Goal: Task Accomplishment & Management: Use online tool/utility

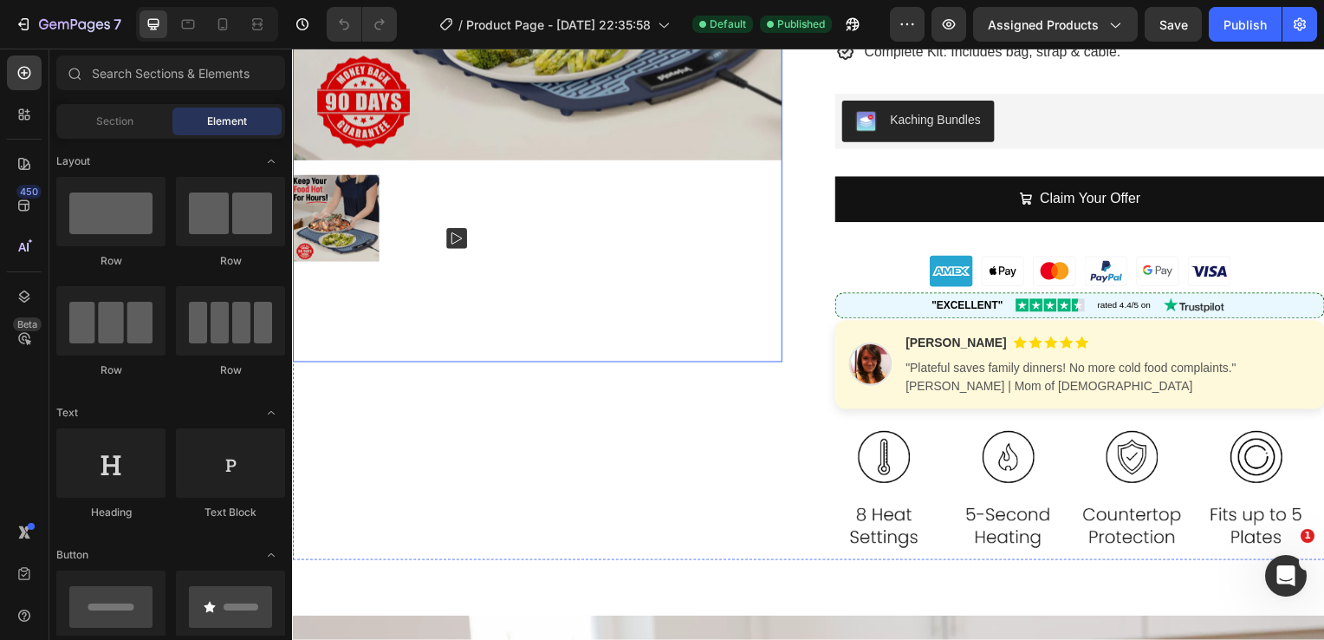
scroll to position [444, 0]
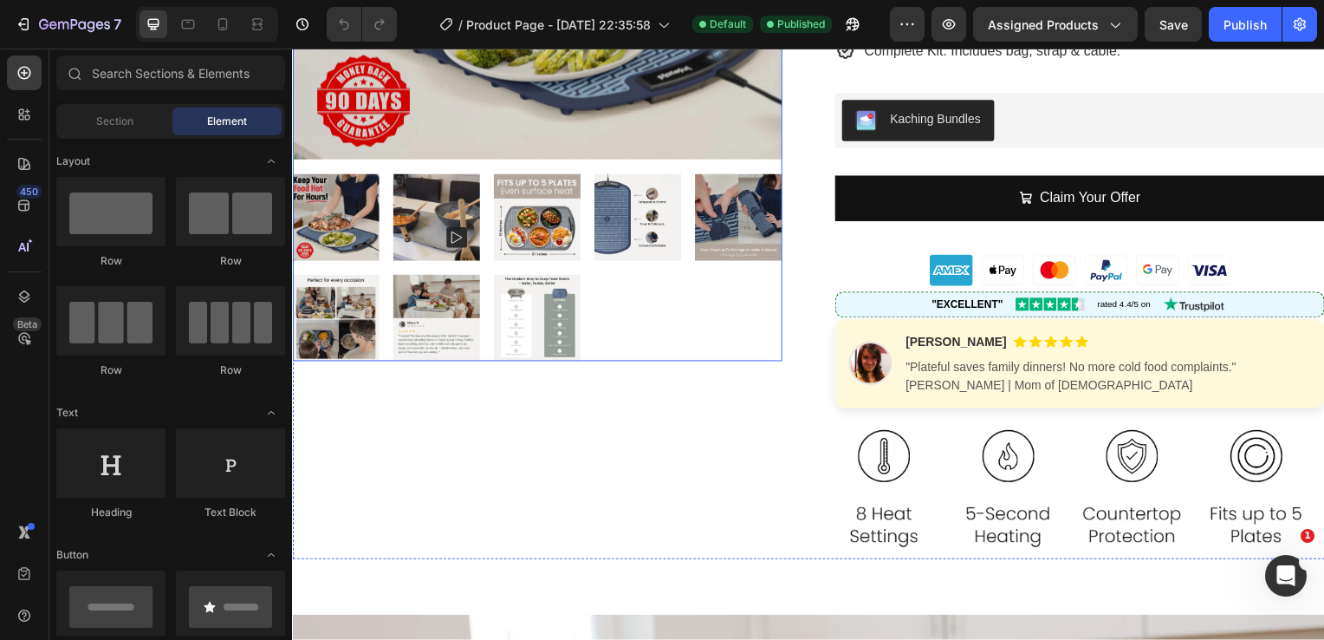
click at [563, 210] on img at bounding box center [539, 219] width 88 height 88
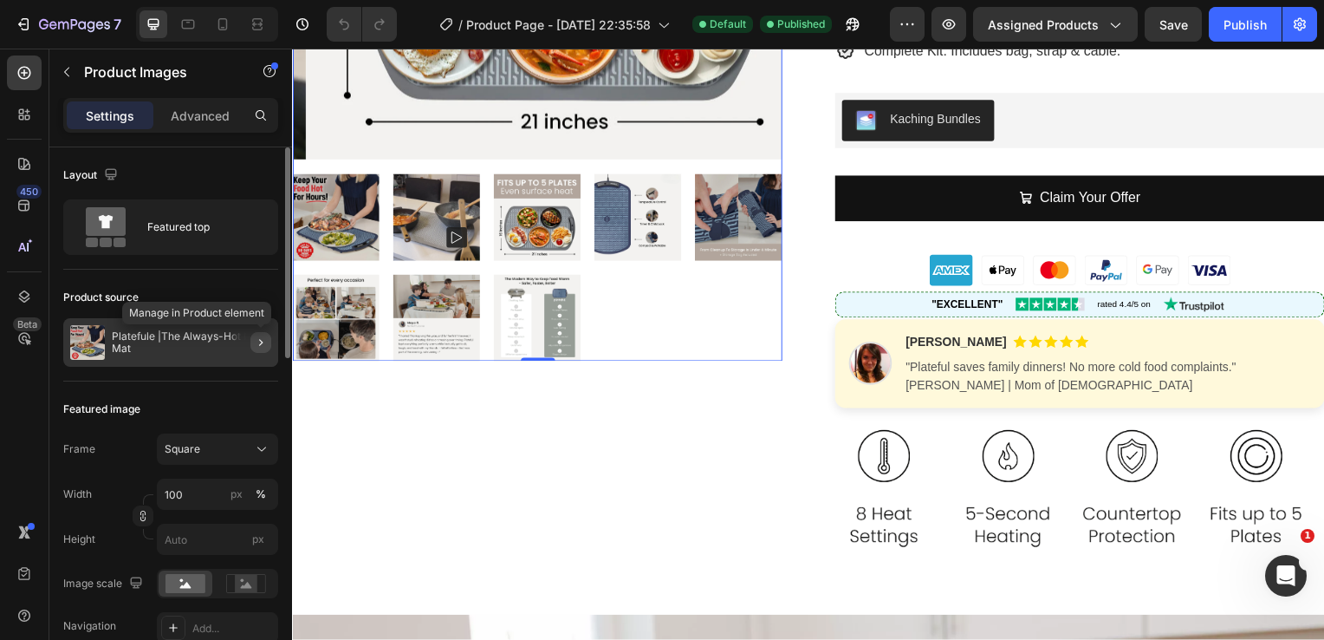
click at [261, 343] on icon "button" at bounding box center [260, 342] width 3 height 7
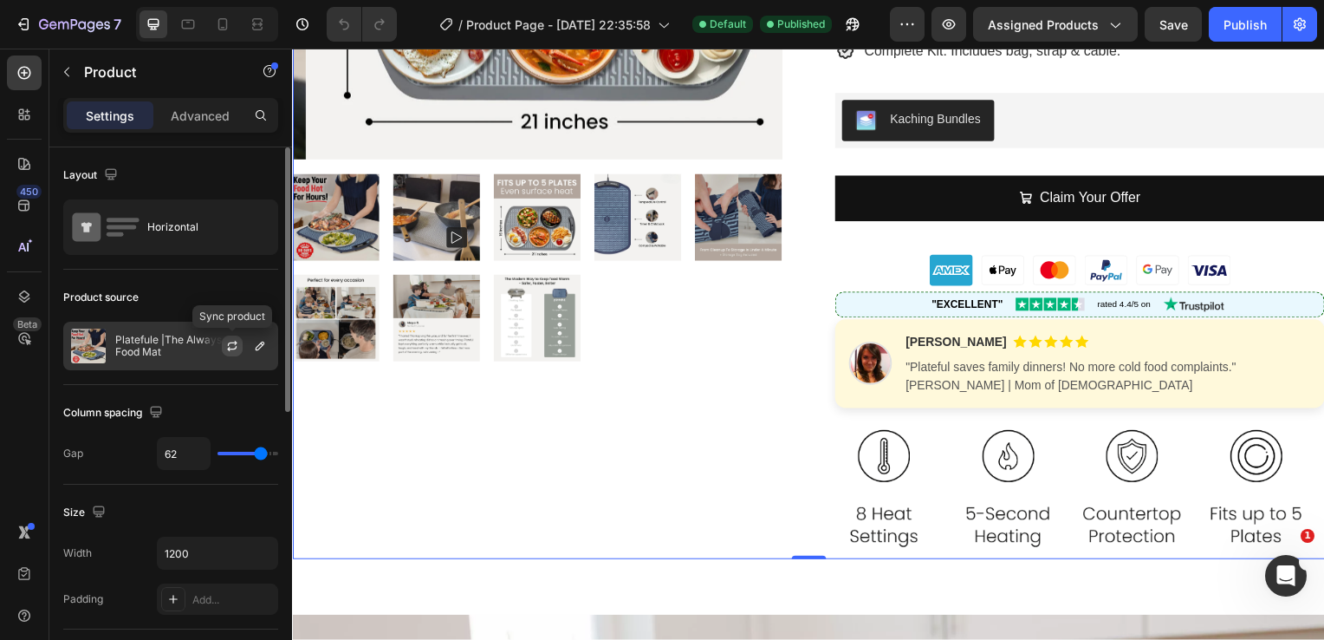
click at [229, 348] on icon "button" at bounding box center [232, 346] width 14 height 14
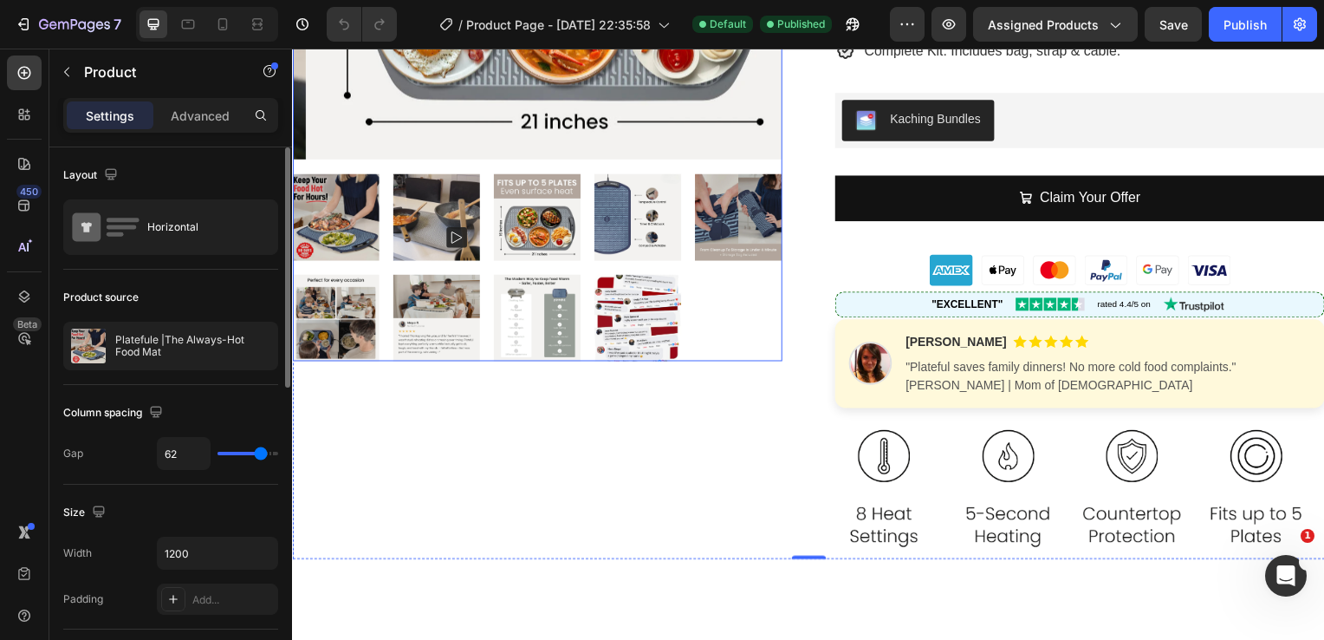
scroll to position [0, 0]
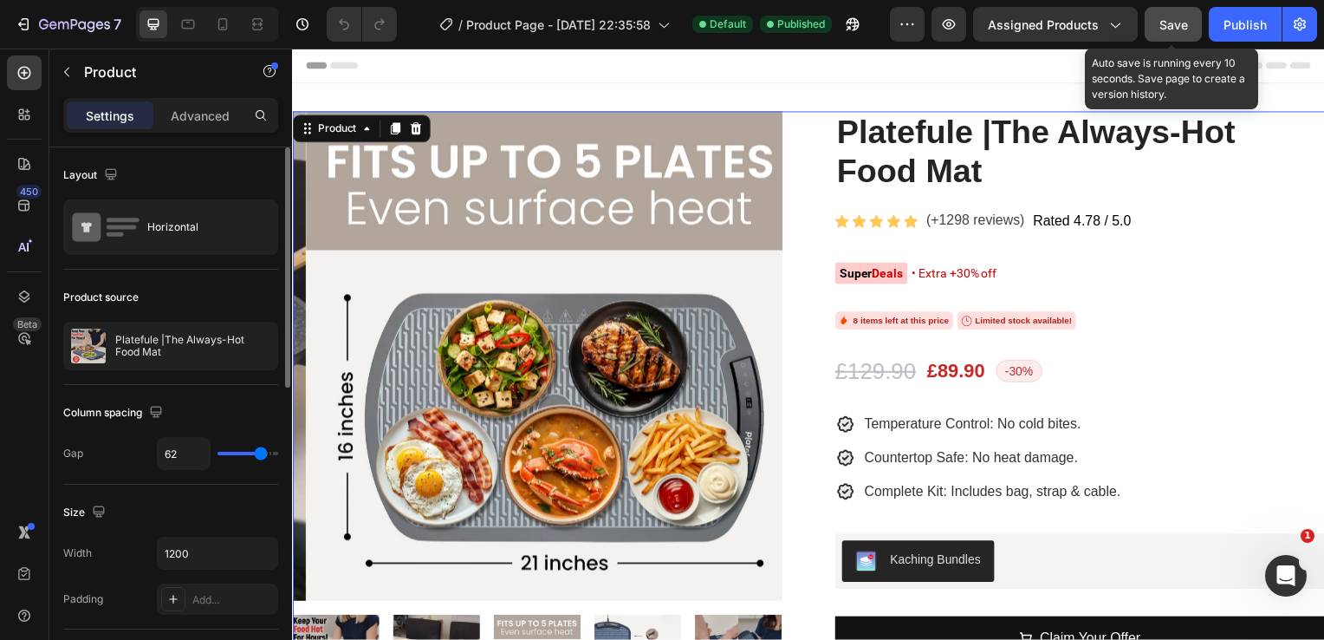
click at [1170, 21] on span "Save" at bounding box center [1174, 24] width 29 height 15
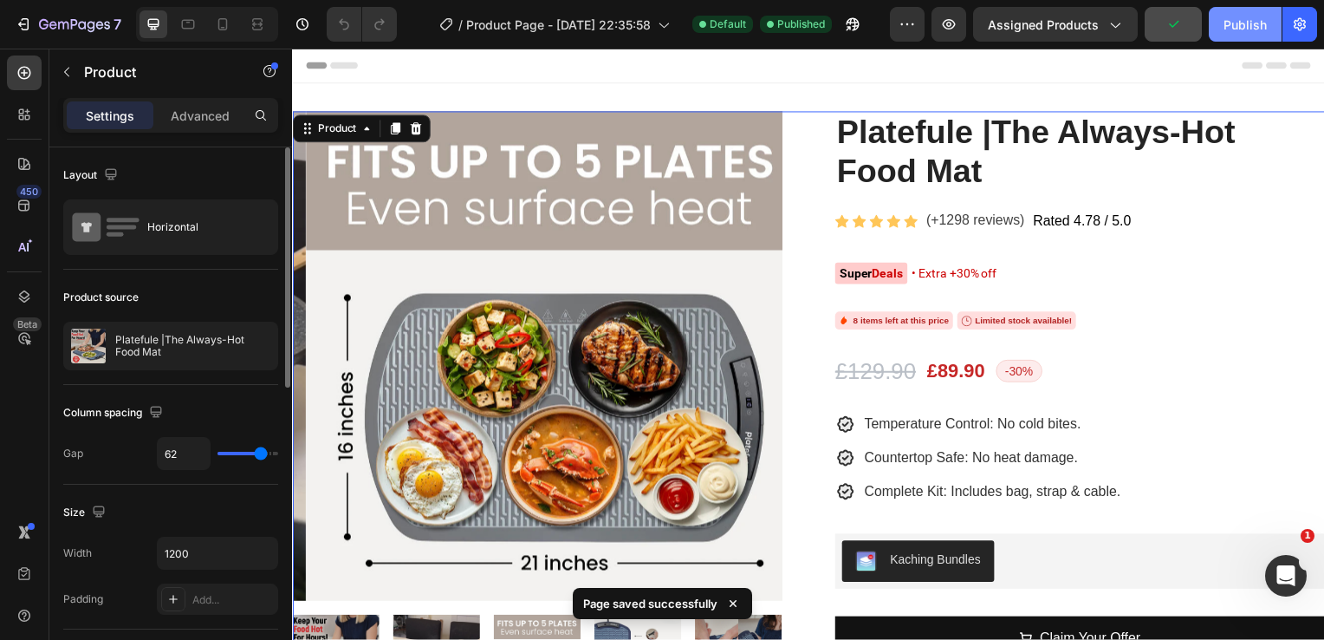
click at [1239, 26] on div "Publish" at bounding box center [1245, 25] width 43 height 18
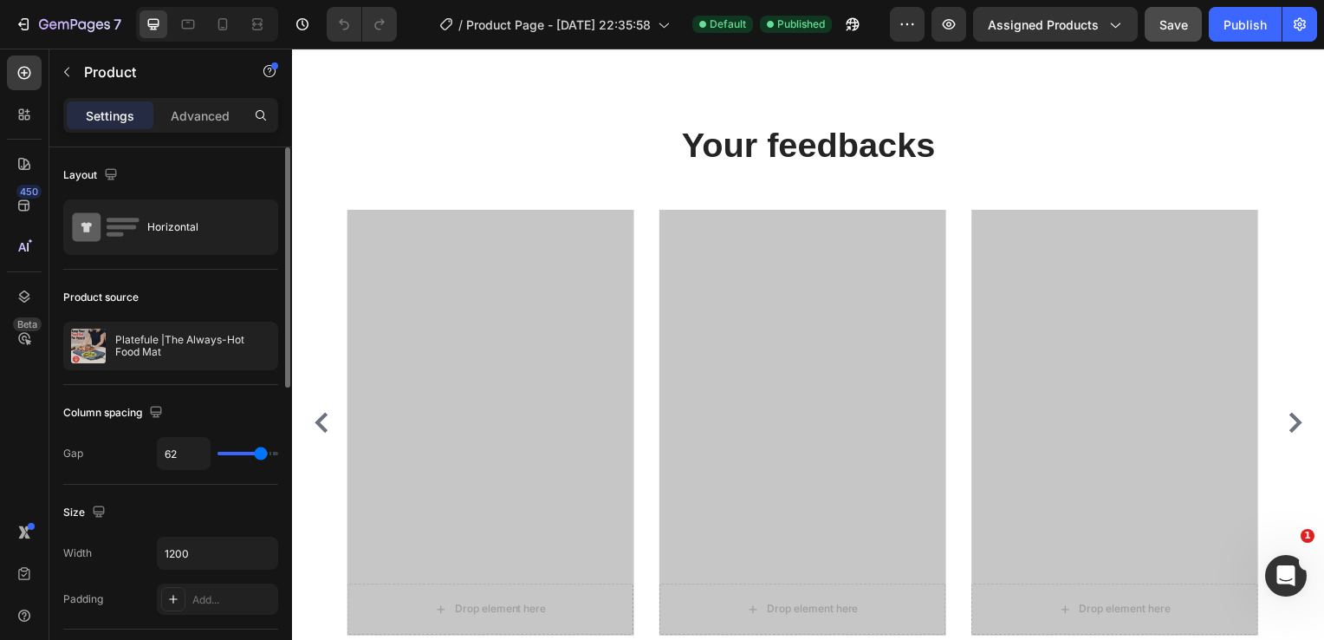
scroll to position [5944, 0]
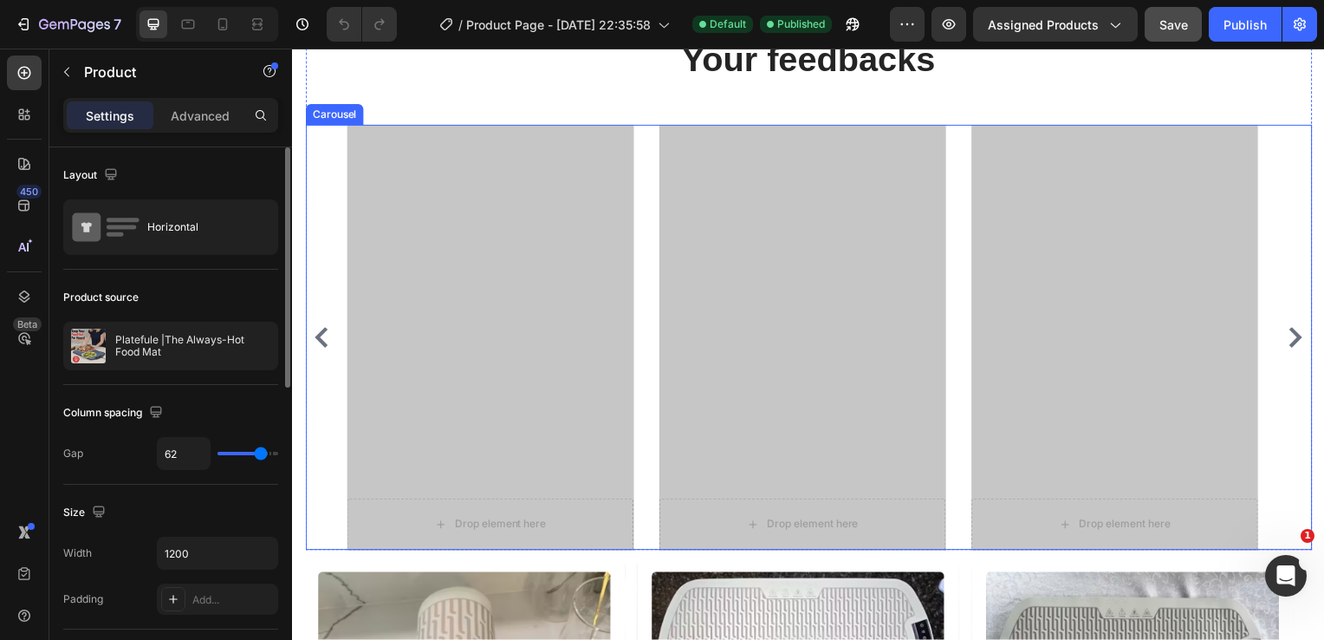
click at [328, 150] on div "Drop element here Hero Banner Drop element here Hero Banner Drop element here H…" at bounding box center [812, 340] width 1014 height 428
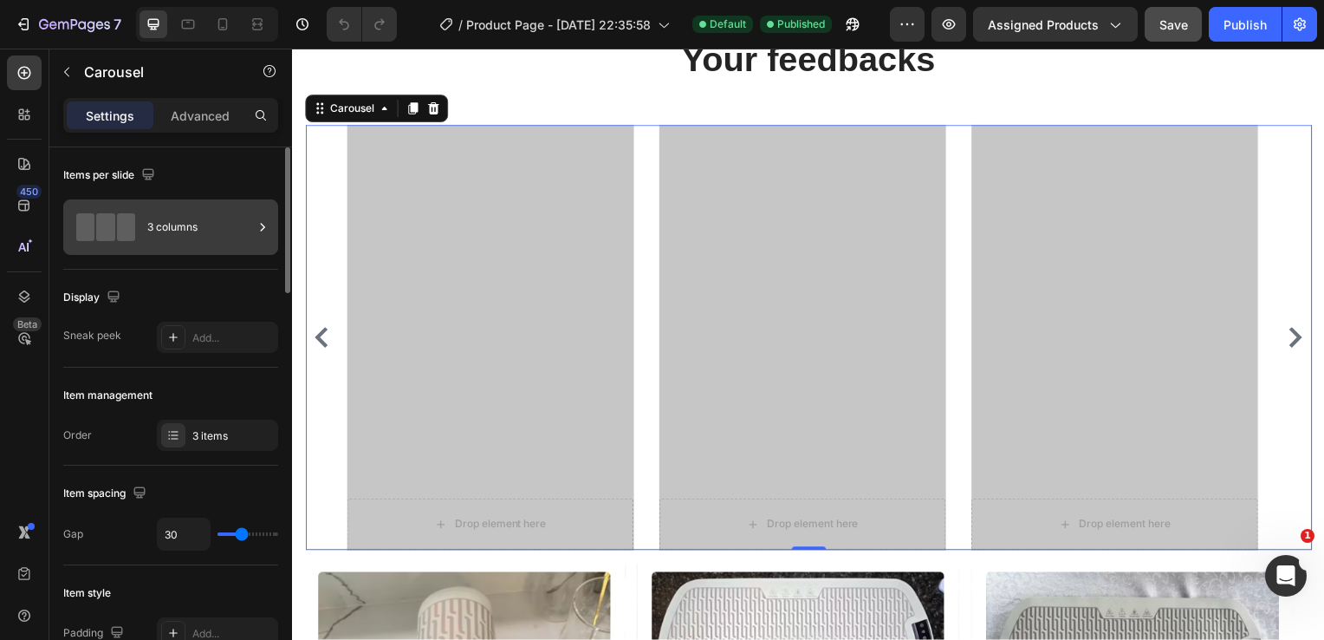
click at [168, 234] on div "3 columns" at bounding box center [200, 227] width 106 height 40
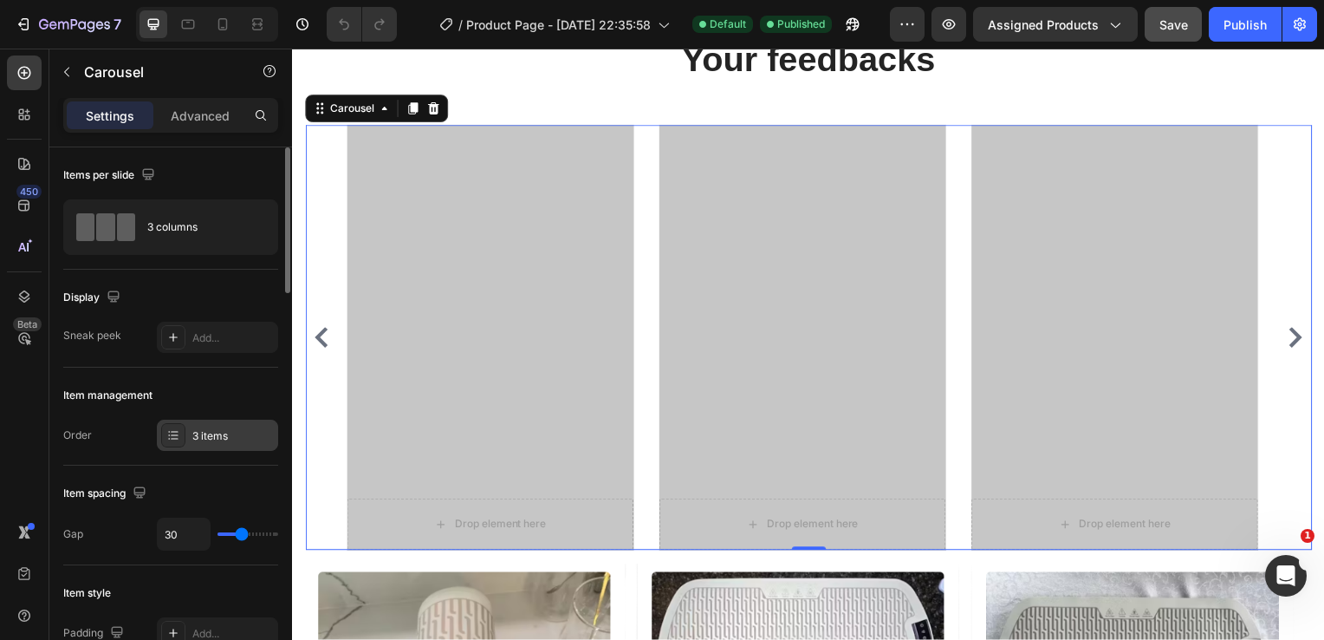
click at [217, 439] on div "3 items" at bounding box center [232, 436] width 81 height 16
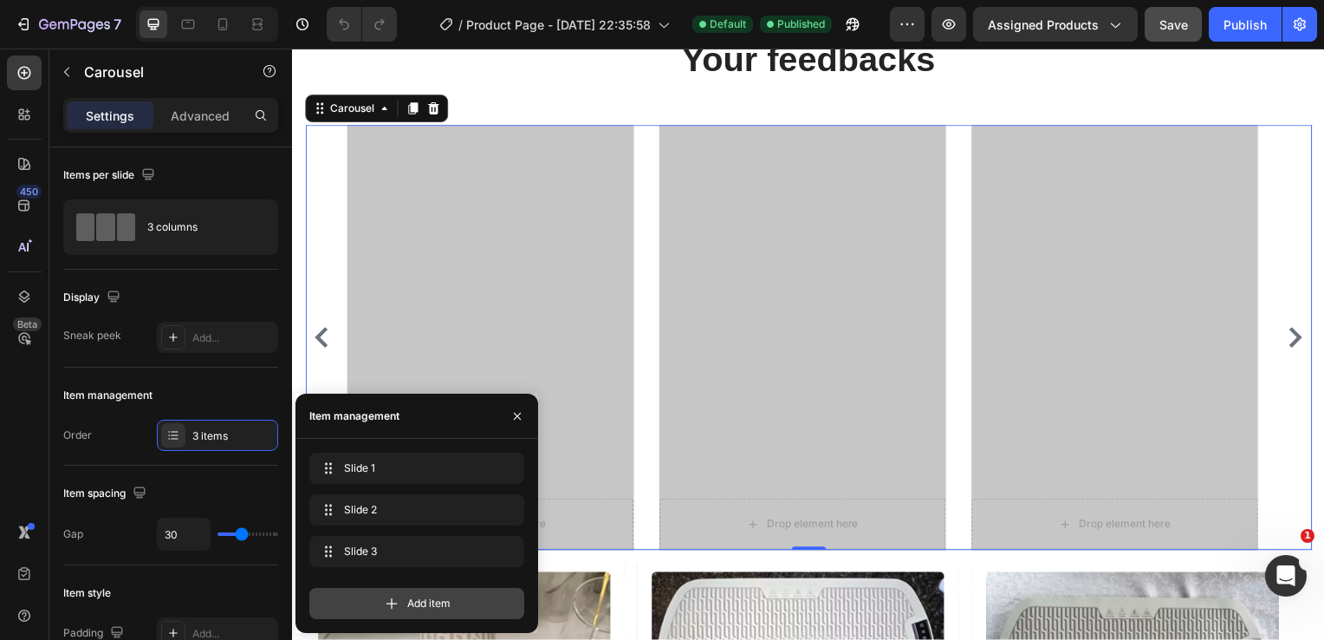
click at [394, 595] on icon at bounding box center [391, 603] width 17 height 17
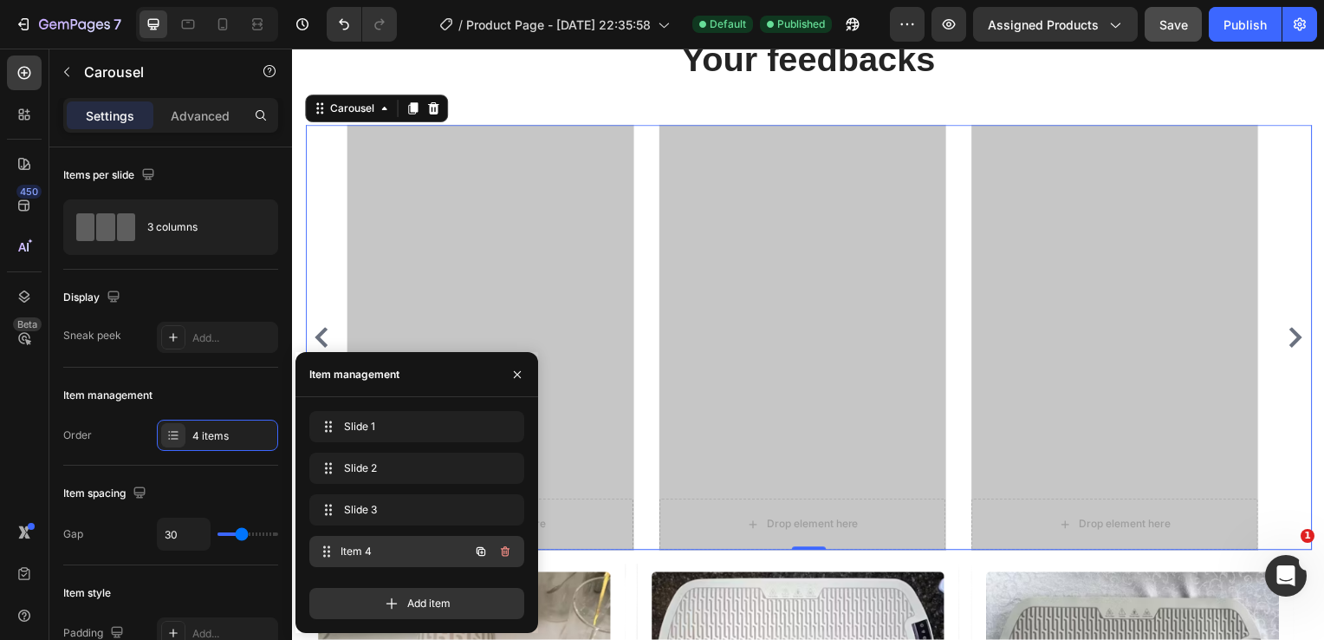
click at [380, 556] on span "Item 4" at bounding box center [405, 551] width 128 height 16
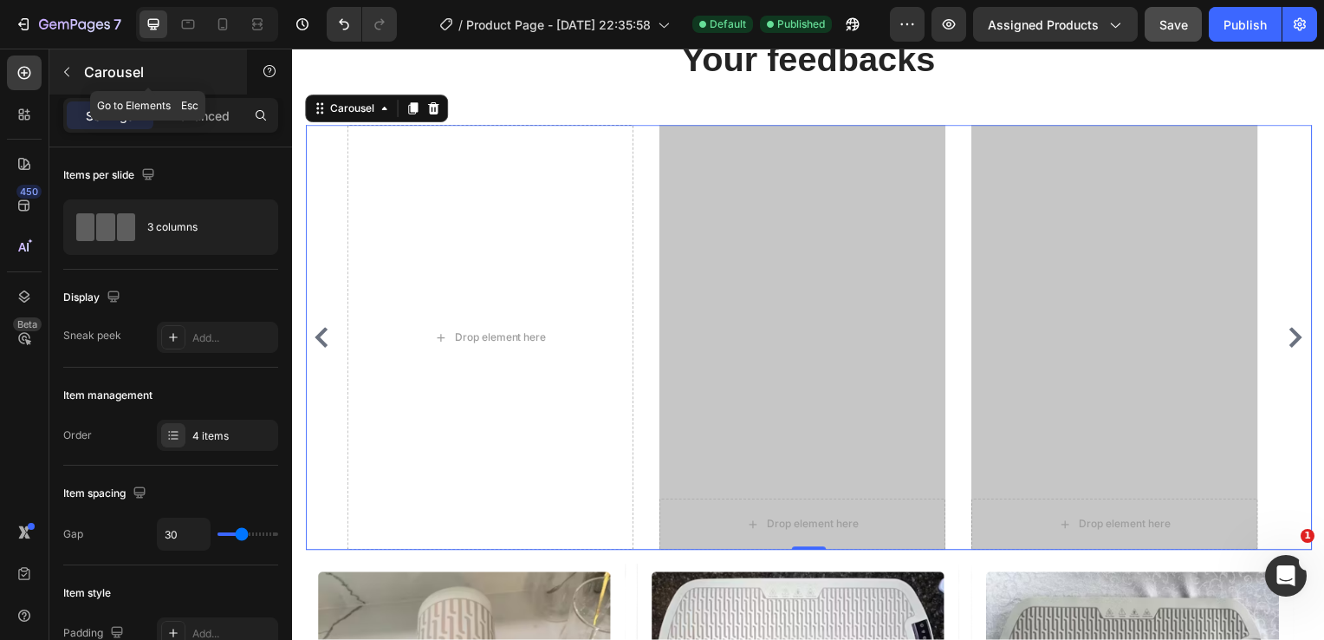
click at [66, 74] on icon "button" at bounding box center [66, 73] width 5 height 10
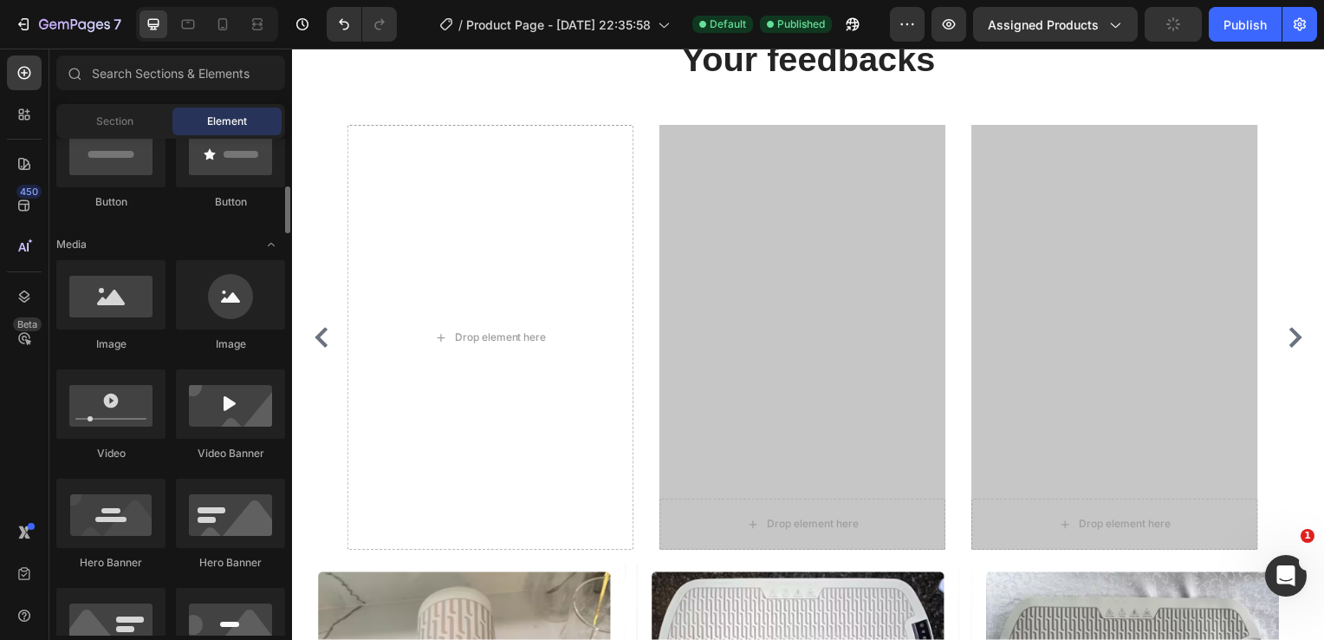
scroll to position [463, 0]
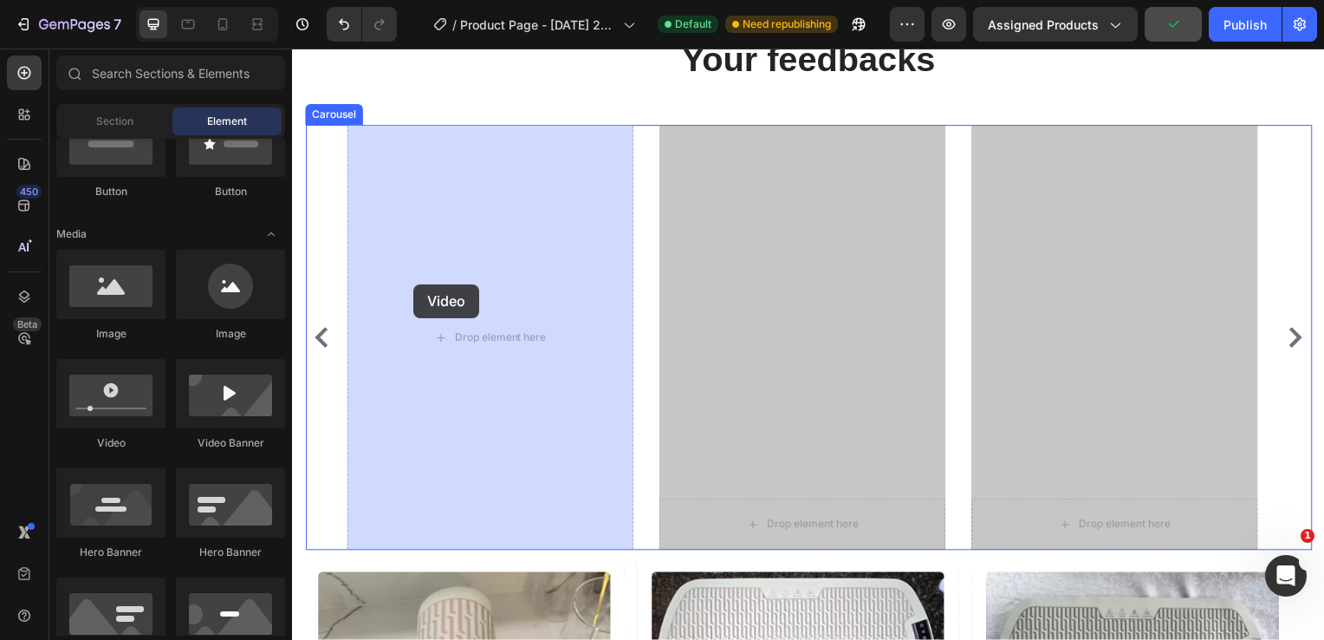
drag, startPoint x: 406, startPoint y: 471, endPoint x: 414, endPoint y: 286, distance: 184.8
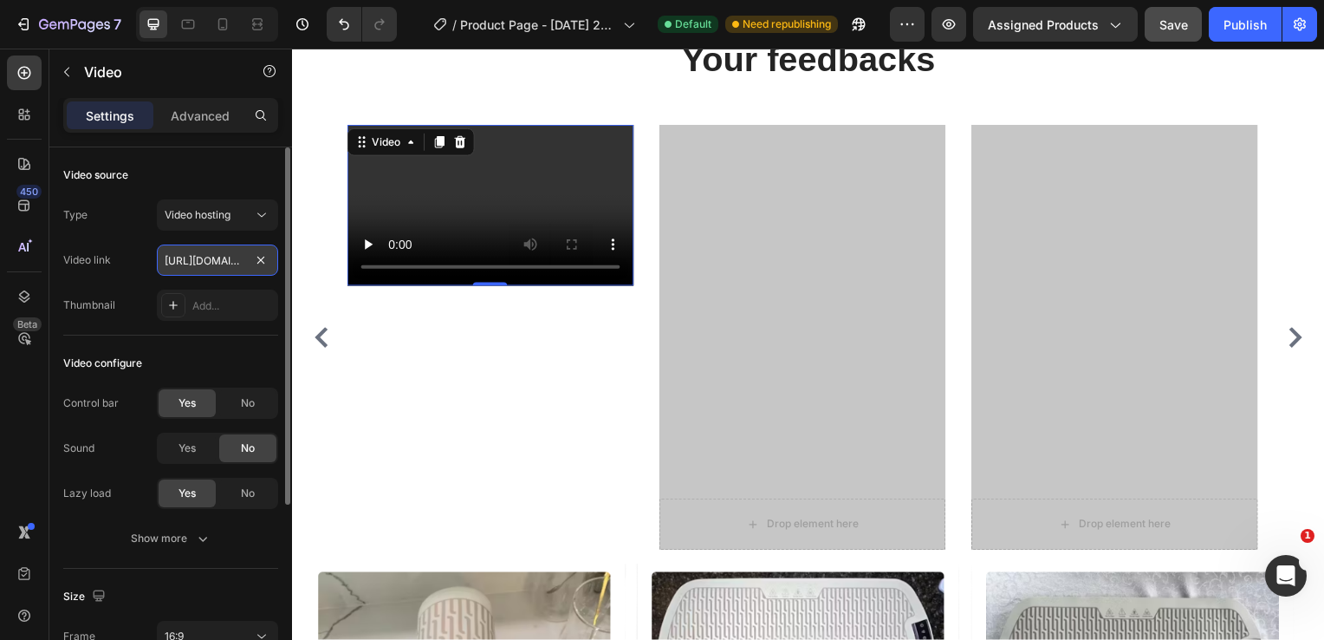
click at [211, 263] on input "[URL][DOMAIN_NAME]" at bounding box center [217, 259] width 121 height 31
paste input "<button class="internal-video__play"> <div class="play-button color-accent-1"><…"
type input "<button class="internal-video__play"> <div class="play-button color-accent-1"><…"
click at [180, 450] on span "Yes" at bounding box center [187, 448] width 17 height 16
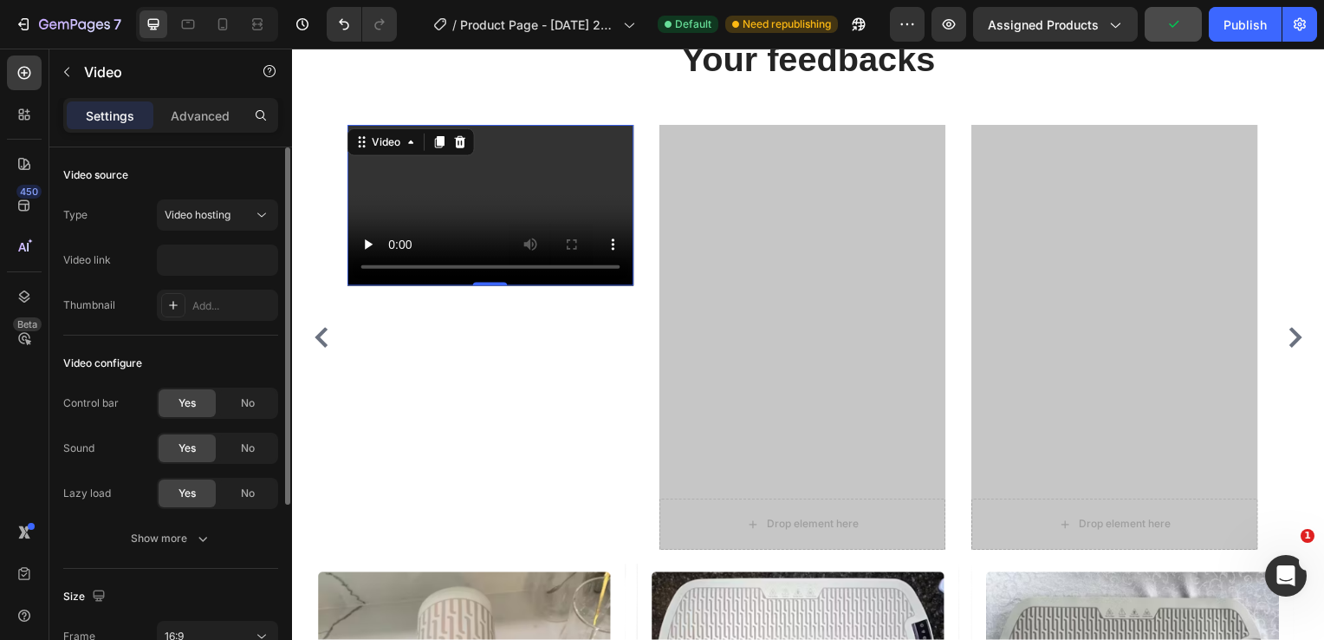
scroll to position [0, 0]
click at [465, 147] on icon at bounding box center [460, 143] width 14 height 14
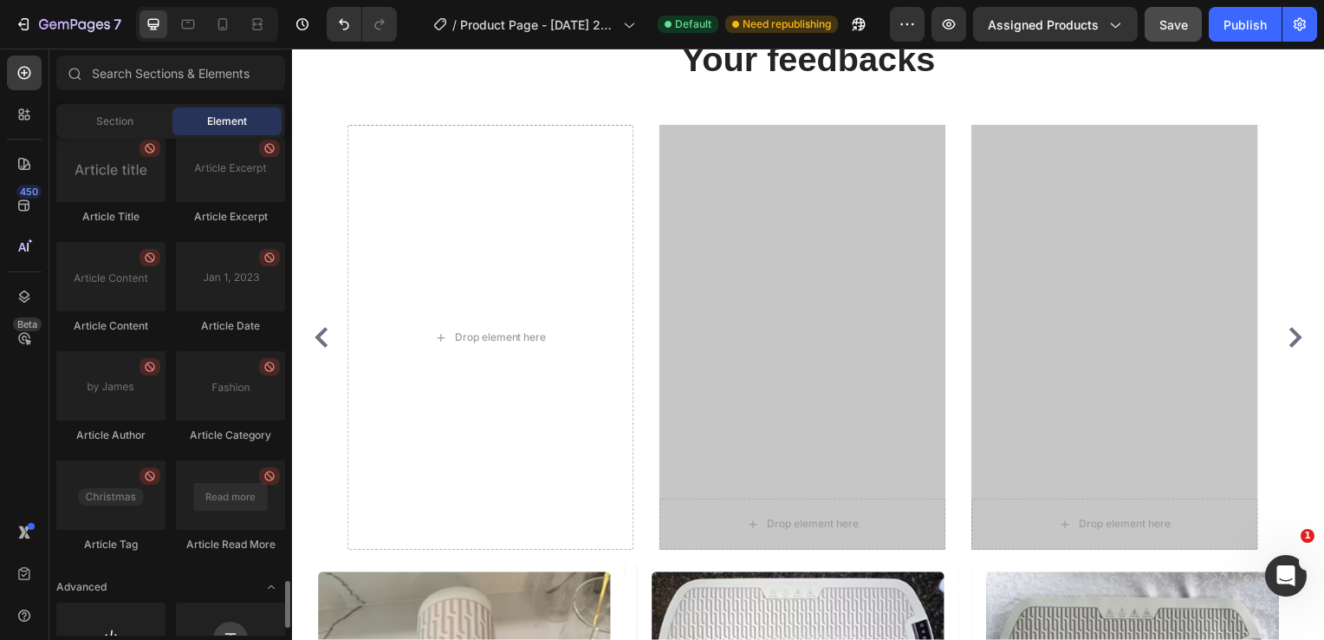
scroll to position [4754, 0]
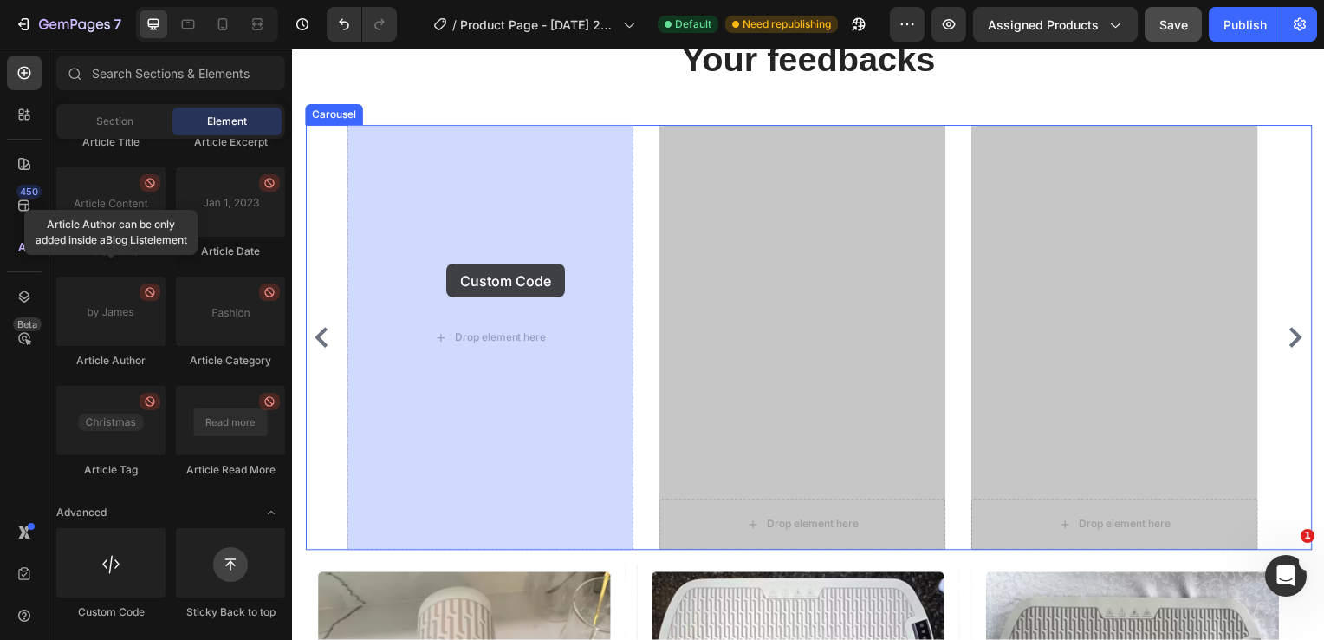
drag, startPoint x: 400, startPoint y: 612, endPoint x: 447, endPoint y: 266, distance: 349.0
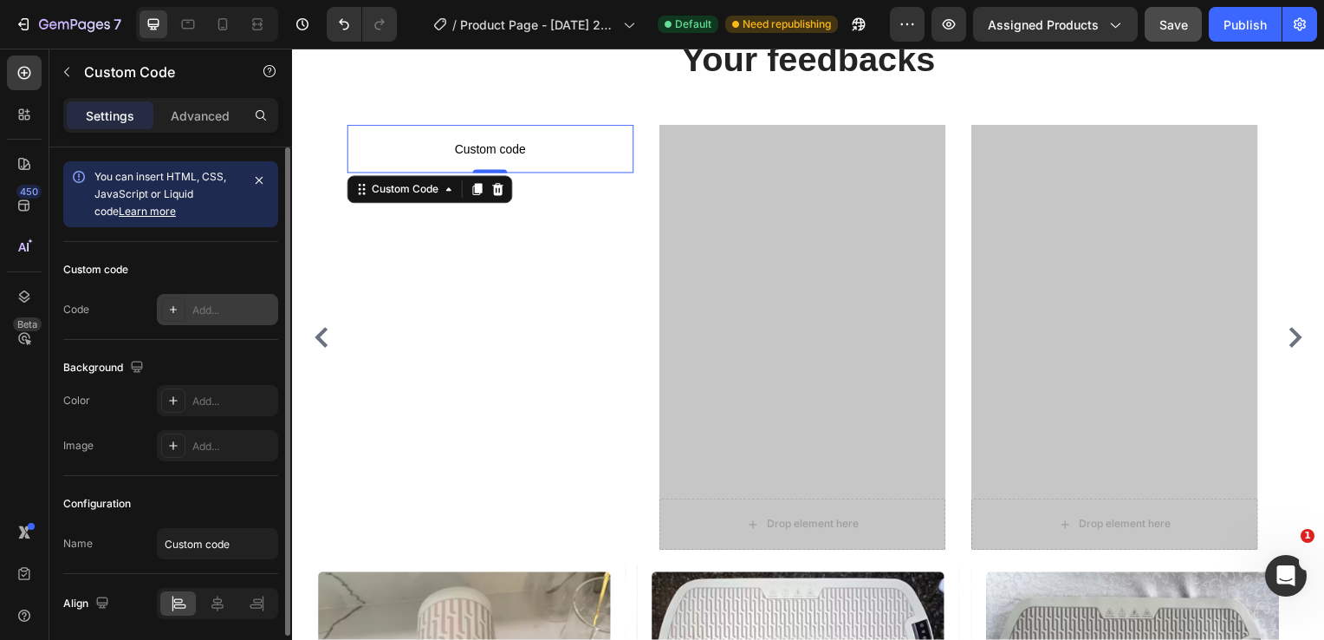
click at [224, 307] on div "Add..." at bounding box center [232, 310] width 81 height 16
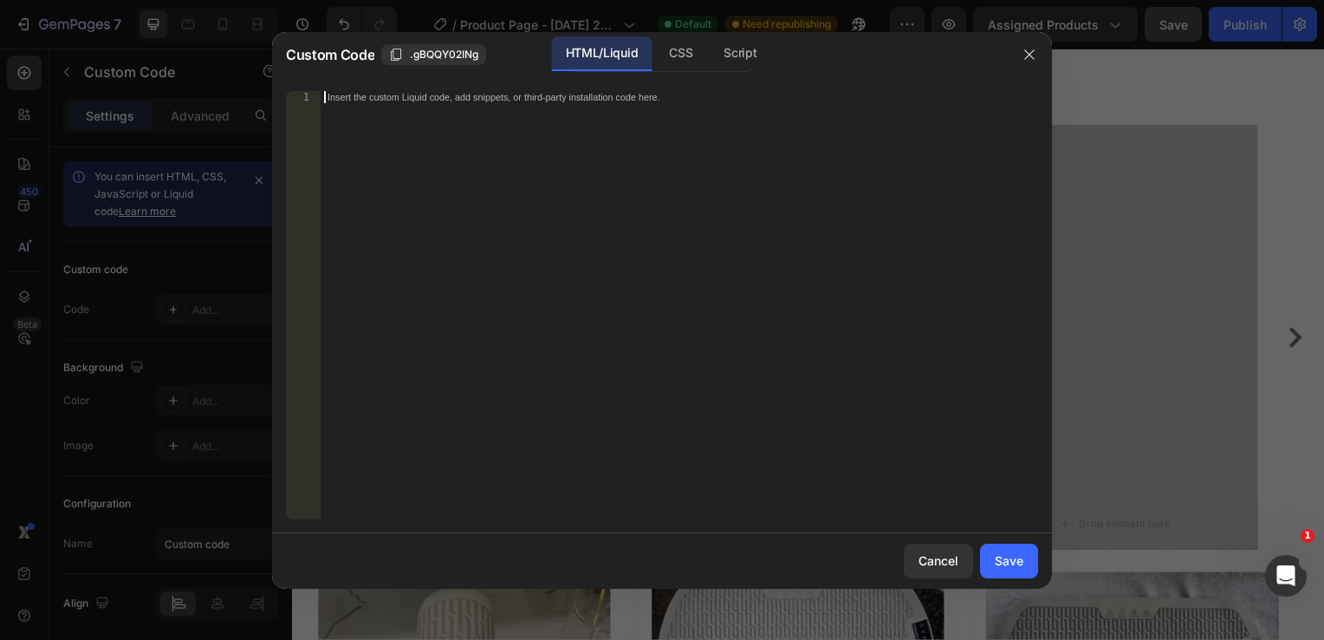
click at [513, 235] on div "Insert the custom Liquid code, add snippets, or third-party installation code h…" at bounding box center [680, 317] width 718 height 452
paste textarea "</button>"
type textarea "</button>"
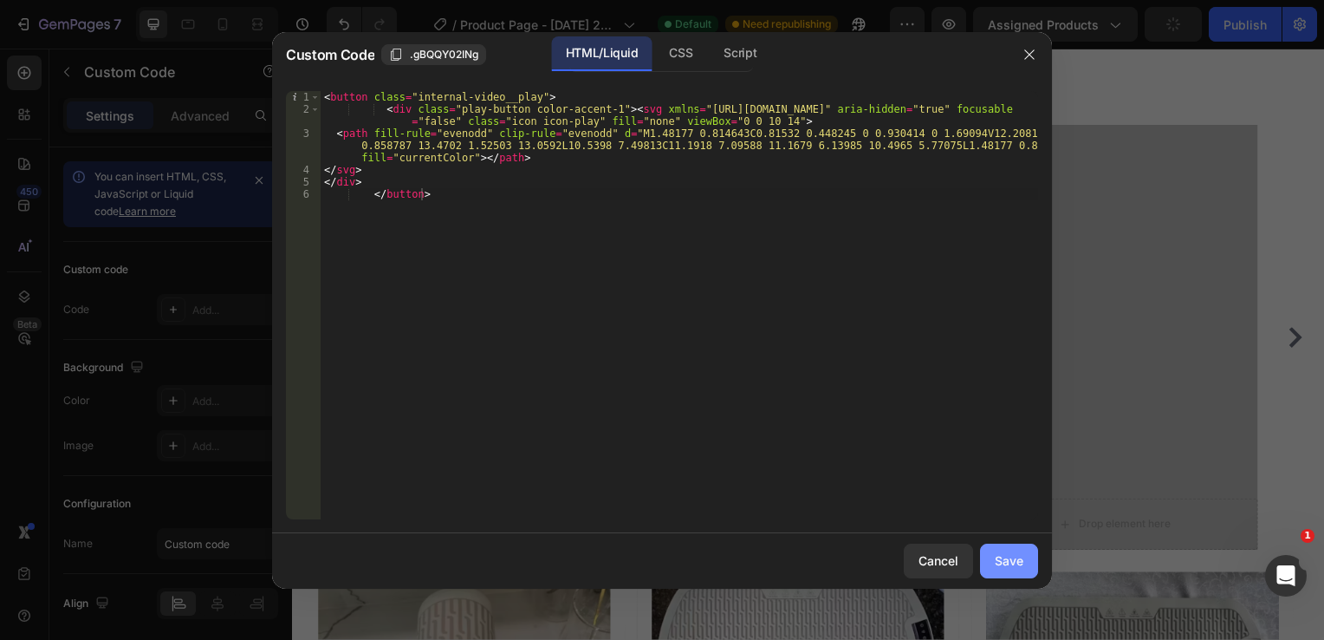
click at [1016, 553] on div "Save" at bounding box center [1009, 560] width 29 height 18
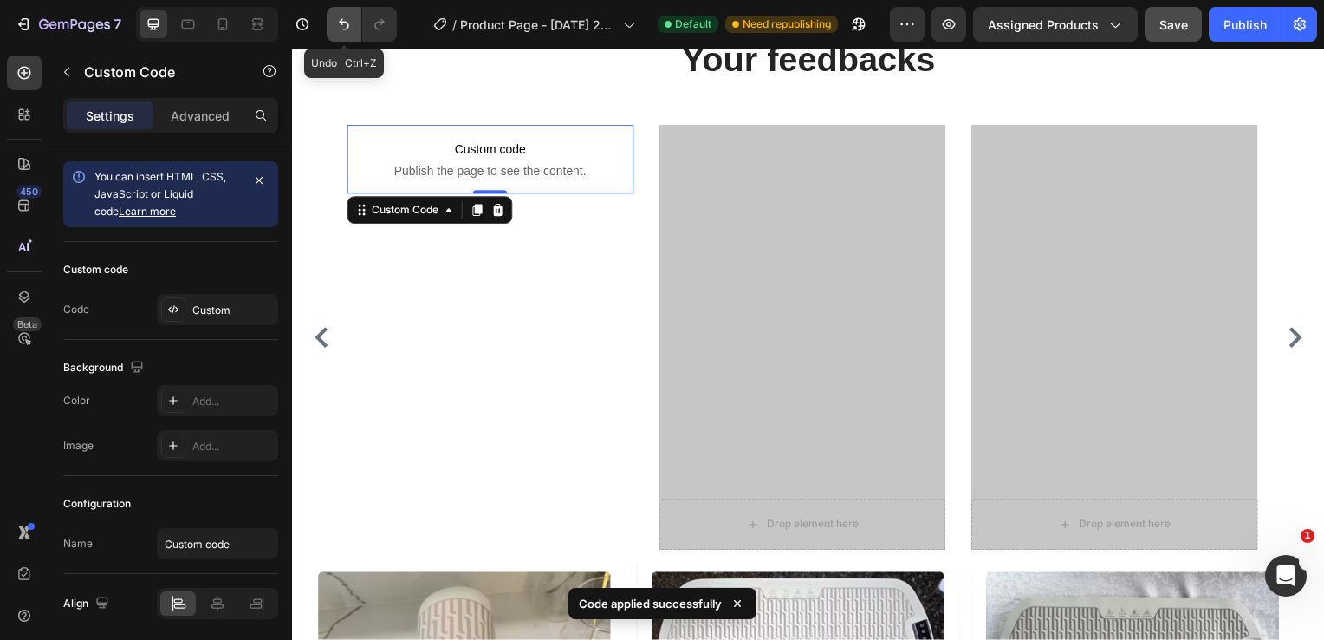
click at [344, 29] on icon "Undo/Redo" at bounding box center [343, 24] width 17 height 17
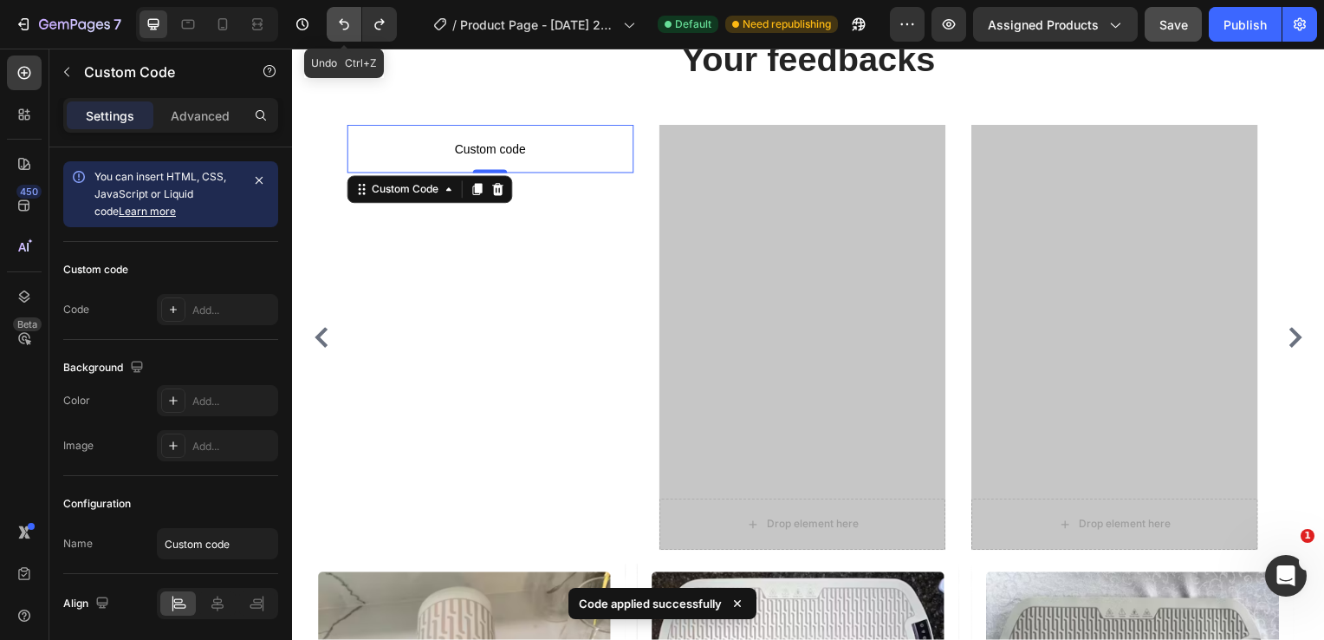
click at [344, 29] on icon "Undo/Redo" at bounding box center [343, 24] width 17 height 17
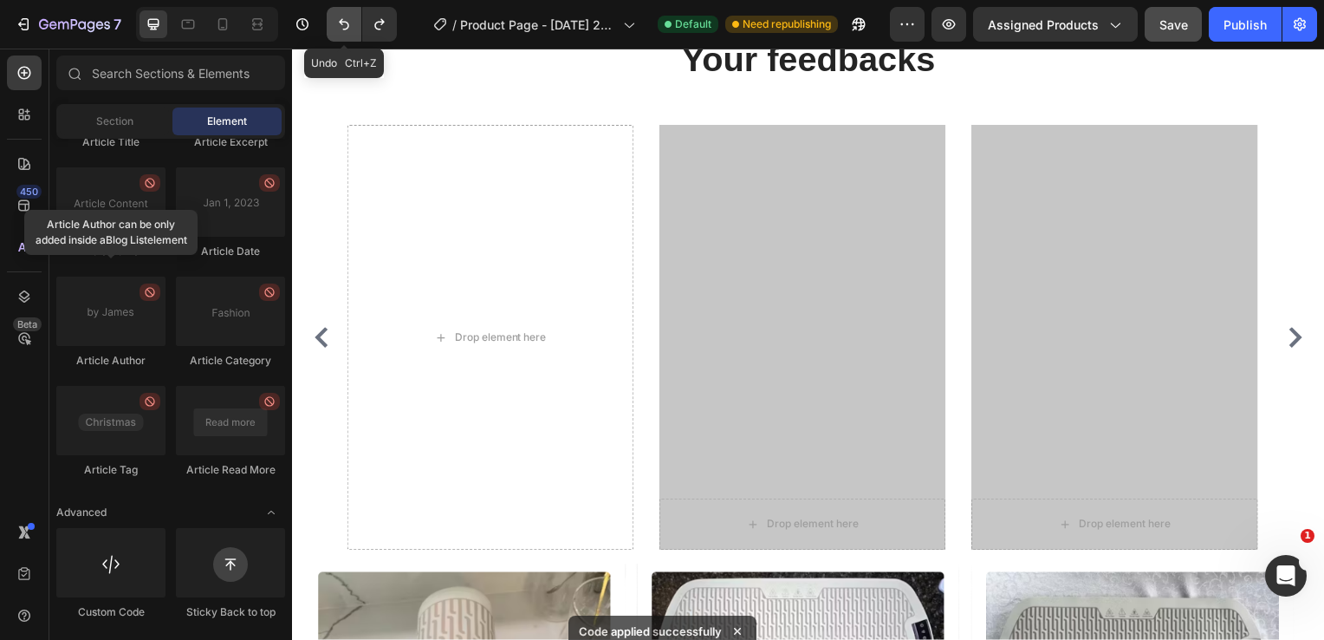
click at [344, 29] on icon "Undo/Redo" at bounding box center [343, 24] width 17 height 17
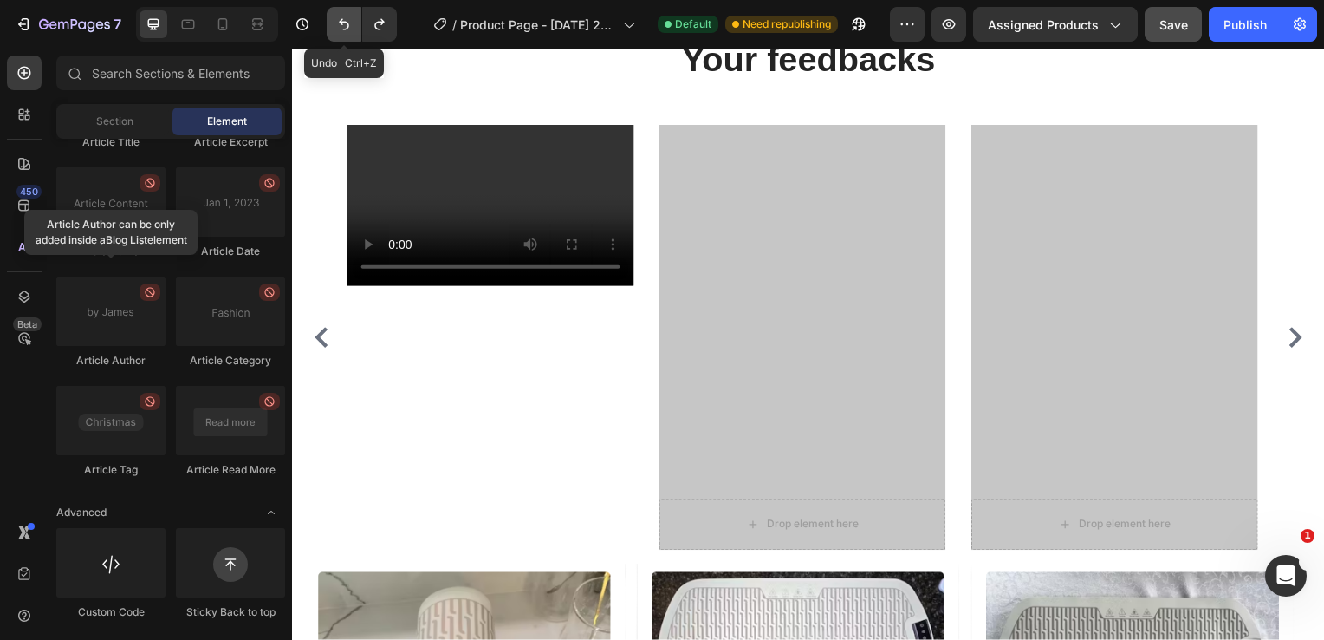
click at [344, 29] on icon "Undo/Redo" at bounding box center [343, 24] width 17 height 17
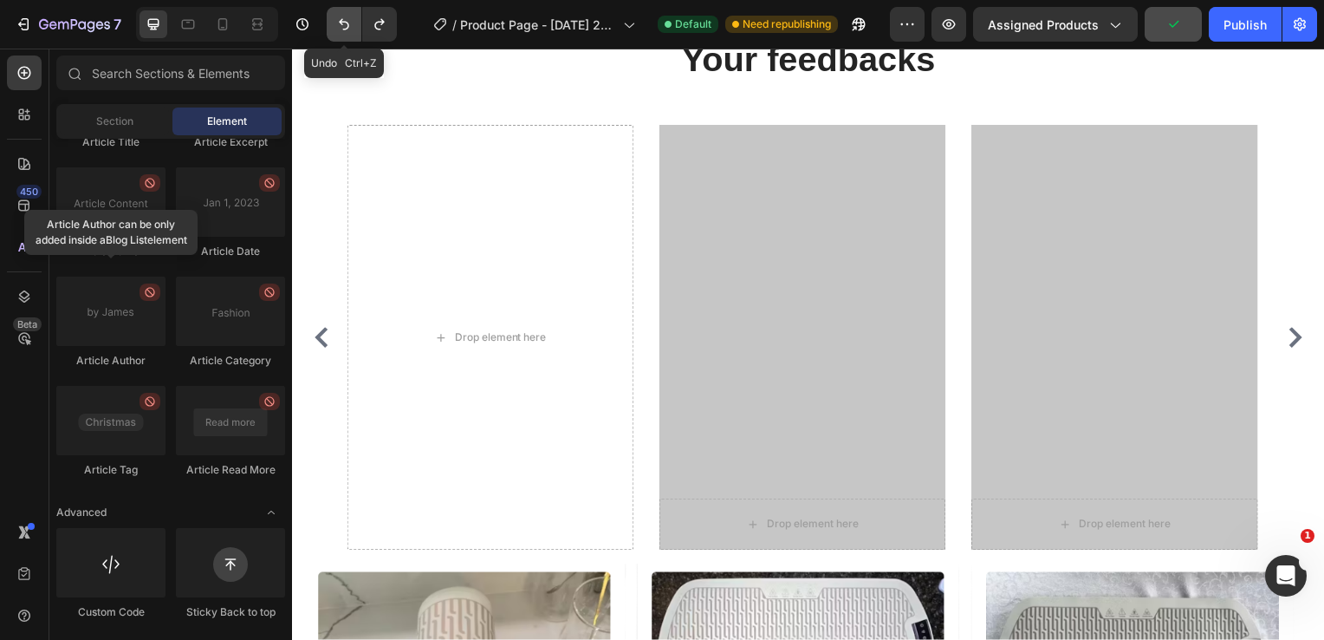
click at [344, 29] on icon "Undo/Redo" at bounding box center [343, 24] width 17 height 17
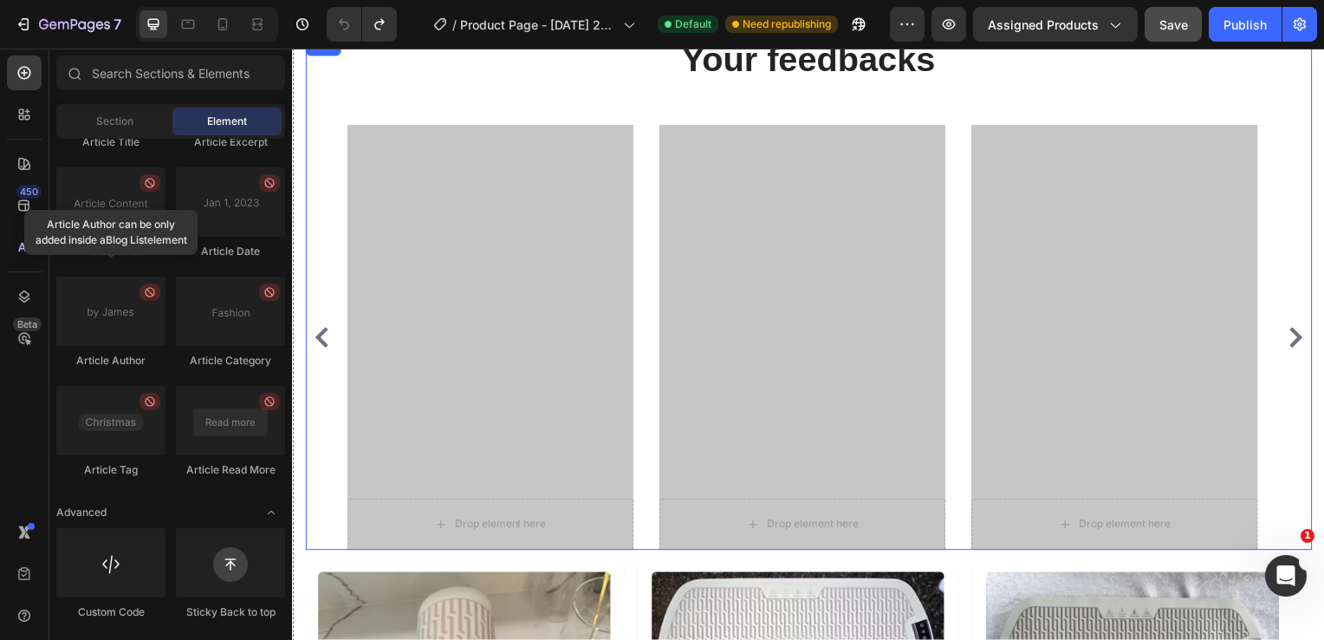
click at [324, 114] on div "Your feedbacks Heading Drop element here Hero Banner Drop element here Hero Ban…" at bounding box center [812, 295] width 1014 height 518
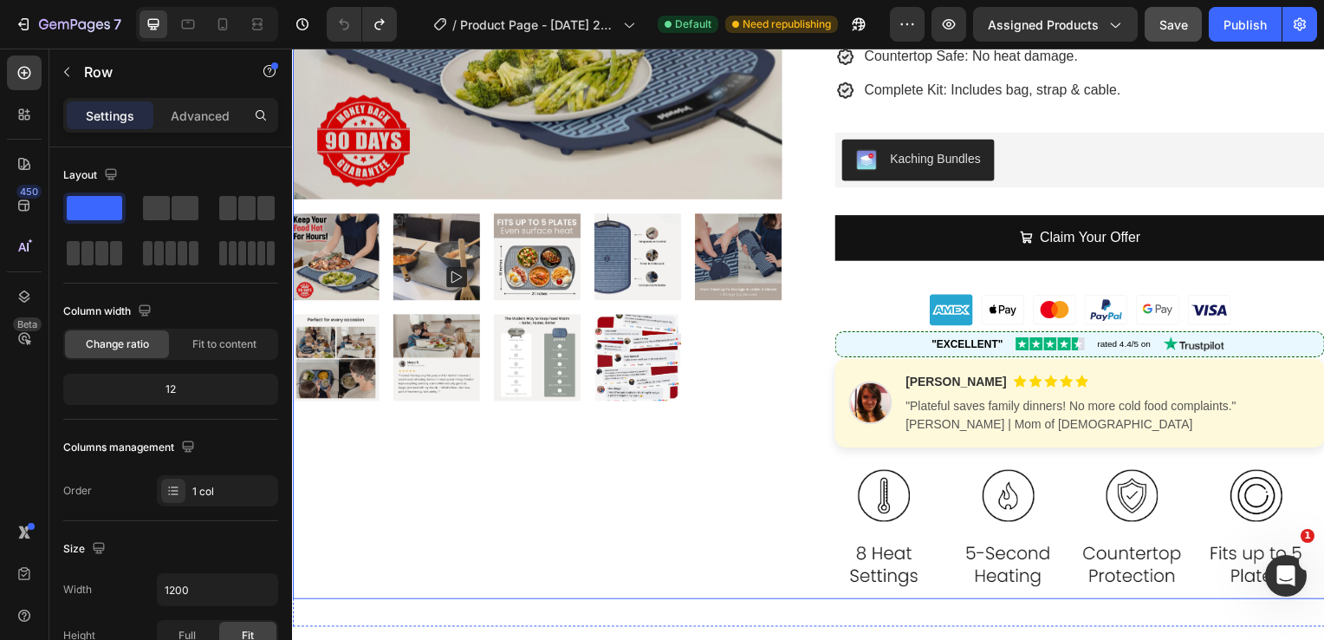
scroll to position [0, 0]
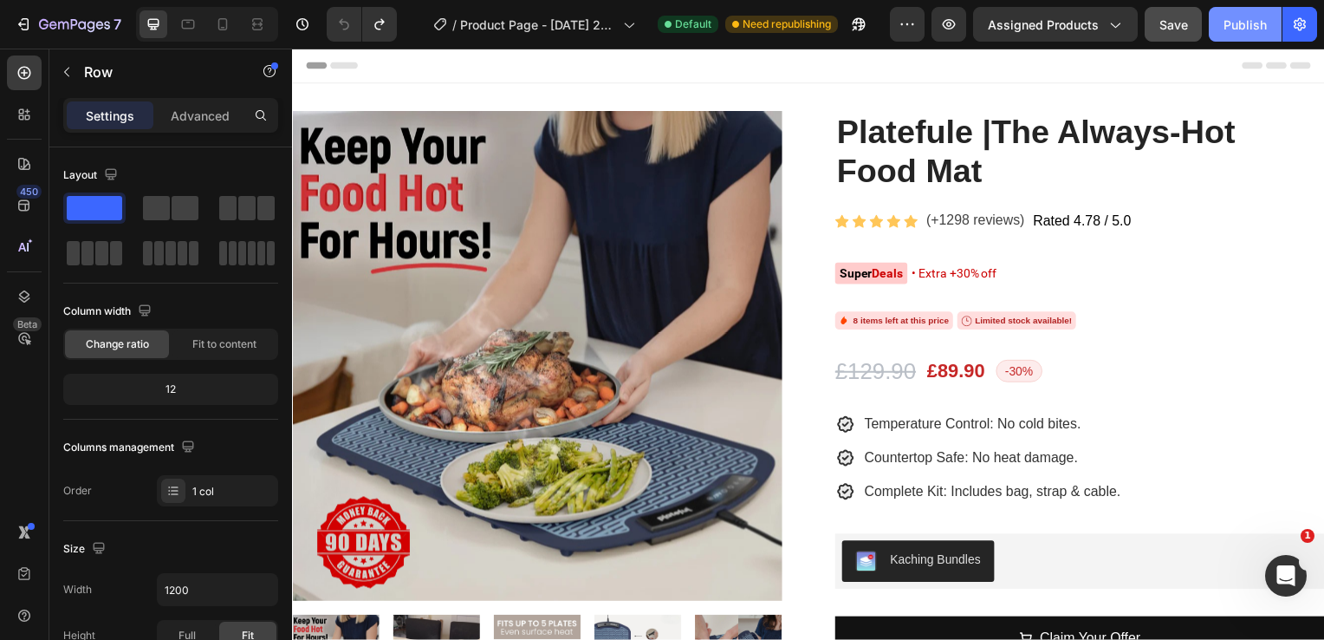
click at [1241, 32] on div "Publish" at bounding box center [1245, 25] width 43 height 18
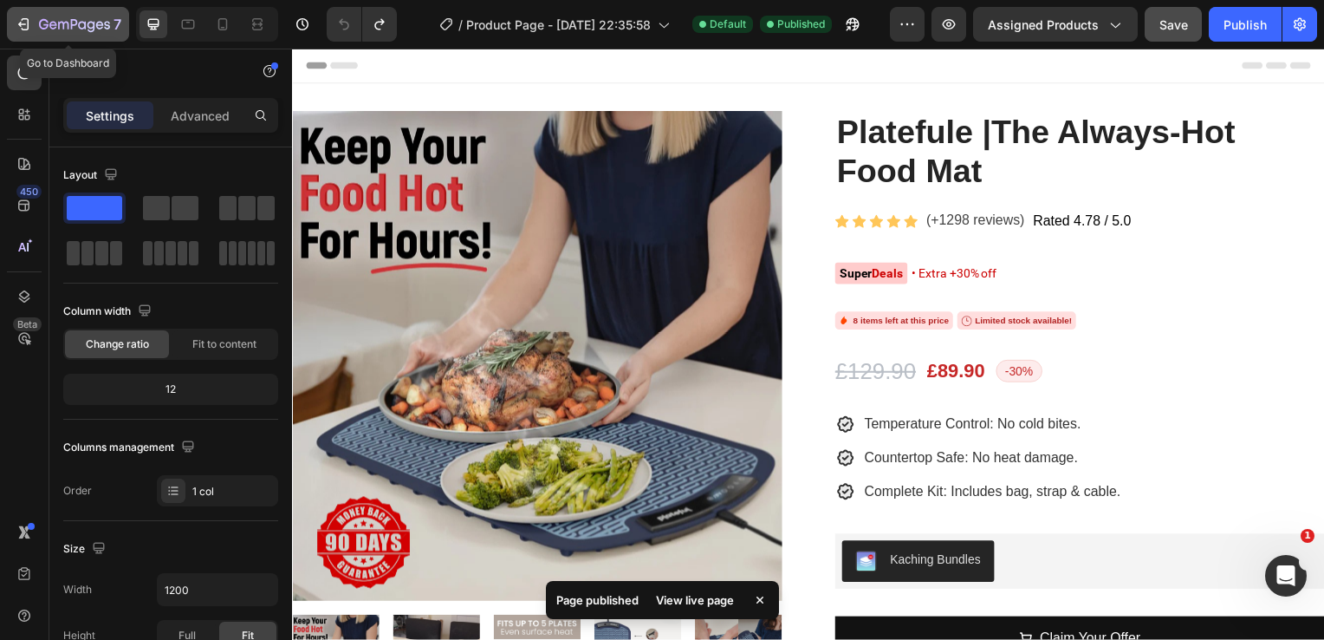
click at [22, 23] on icon "button" at bounding box center [23, 24] width 17 height 17
